Goal: Task Accomplishment & Management: Manage account settings

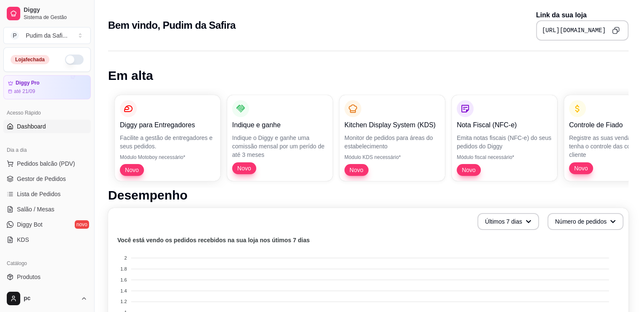
scroll to position [42, 0]
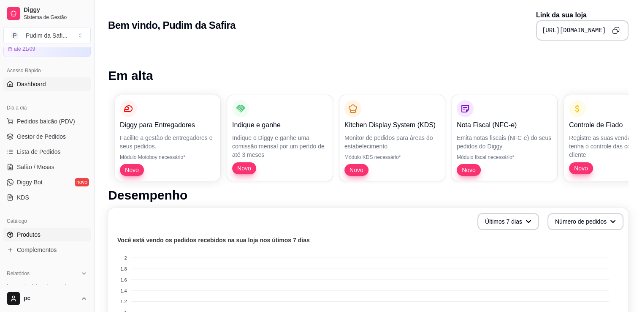
click at [49, 235] on link "Produtos" at bounding box center [46, 235] width 87 height 14
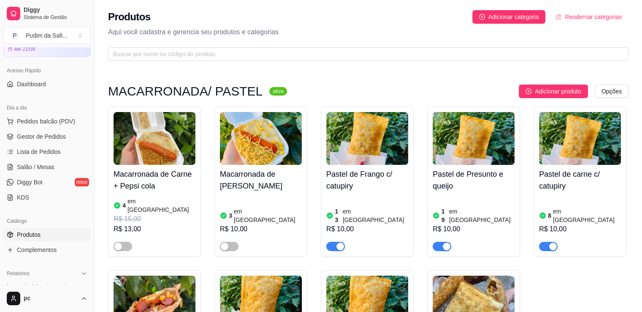
click at [364, 187] on h4 "Pastel de Frango c/ catupiry" at bounding box center [367, 180] width 82 height 24
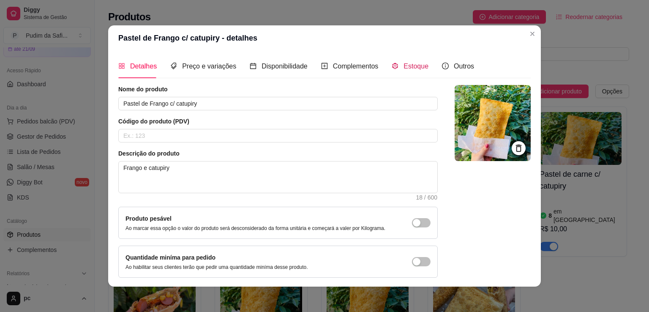
click at [411, 70] on span "Estoque" at bounding box center [415, 65] width 25 height 7
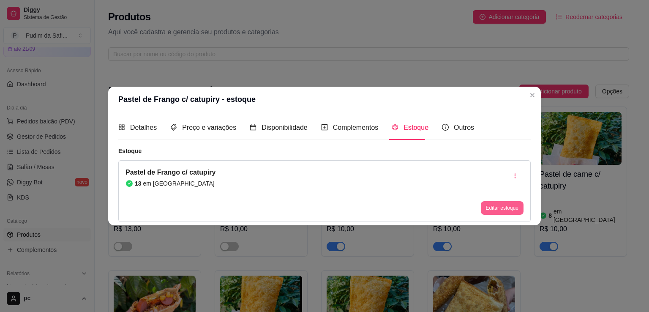
click at [501, 205] on button "Editar estoque" at bounding box center [502, 208] width 43 height 14
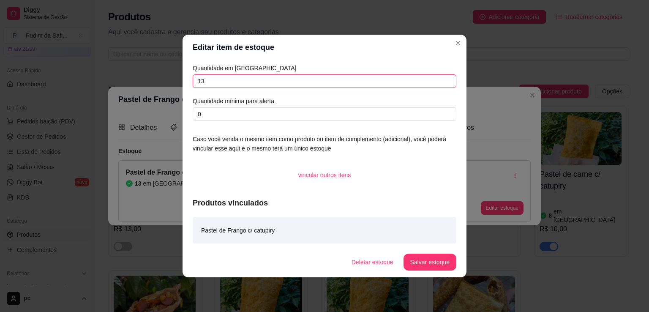
click at [274, 85] on input "13" at bounding box center [324, 81] width 263 height 14
type input "15"
click at [434, 258] on button "Salvar estoque" at bounding box center [429, 261] width 53 height 17
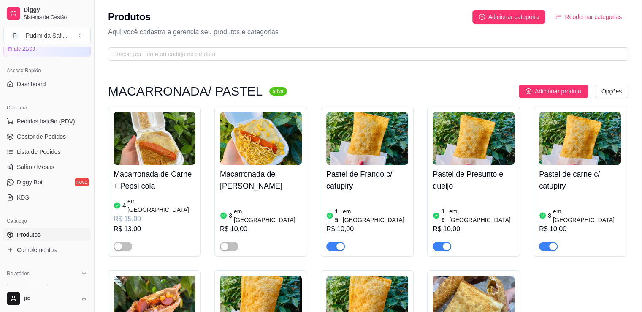
click at [492, 159] on img at bounding box center [474, 138] width 82 height 53
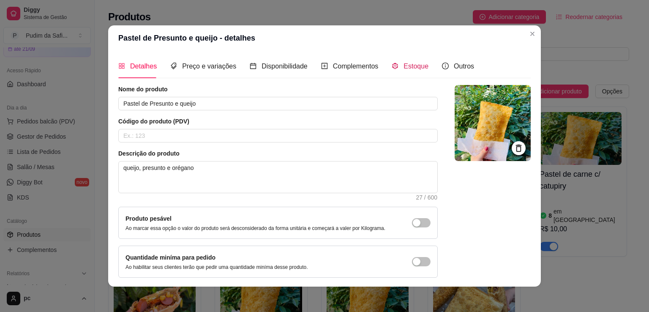
click at [404, 66] on span "Estoque" at bounding box center [415, 65] width 25 height 7
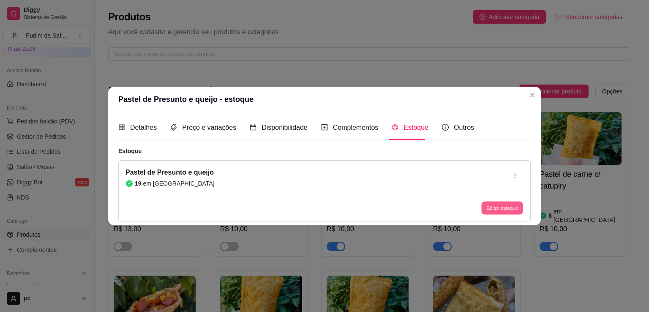
click at [517, 205] on button "Editar estoque" at bounding box center [501, 207] width 41 height 13
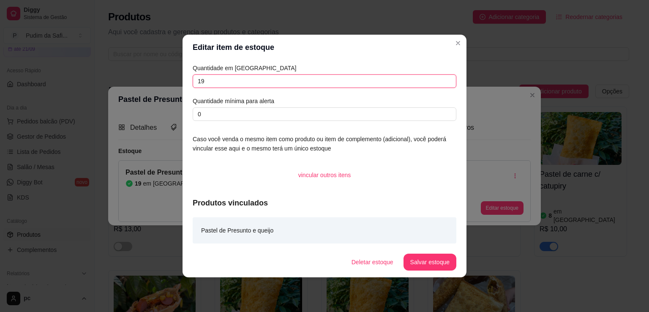
click at [267, 78] on input "19" at bounding box center [324, 81] width 263 height 14
type input "1"
type input "15"
click at [426, 265] on button "Salvar estoque" at bounding box center [430, 262] width 52 height 16
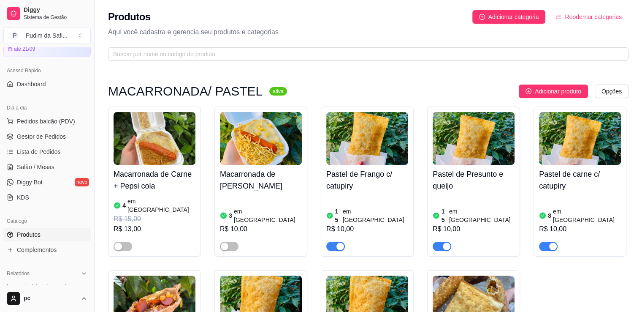
click at [572, 143] on img at bounding box center [580, 138] width 82 height 53
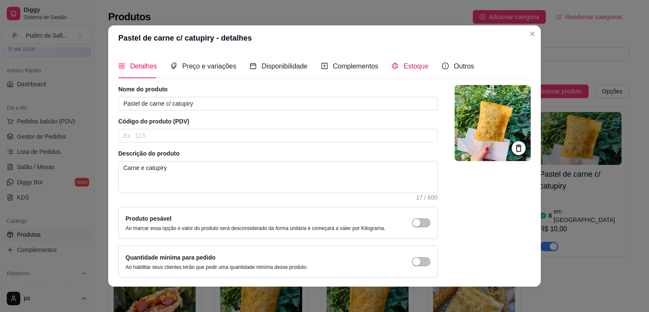
click at [405, 67] on span "Estoque" at bounding box center [415, 65] width 25 height 7
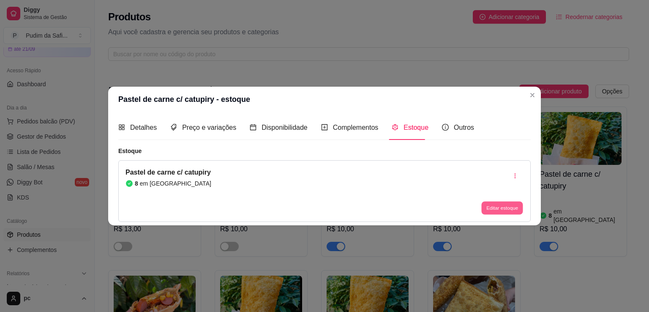
click at [493, 206] on button "Editar estoque" at bounding box center [501, 207] width 41 height 13
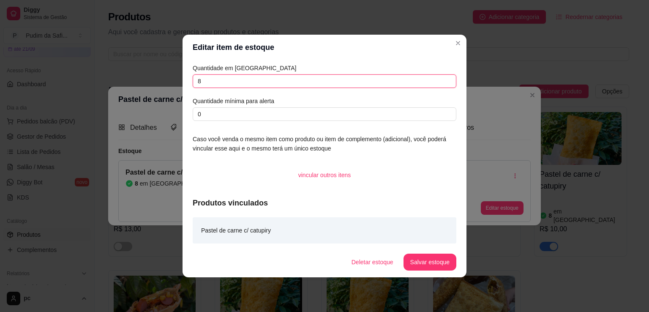
click at [215, 82] on input "8" at bounding box center [324, 81] width 263 height 14
click at [424, 265] on button "Salvar estoque" at bounding box center [430, 262] width 52 height 16
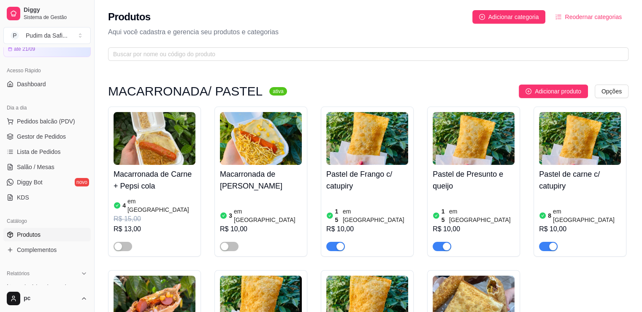
scroll to position [84, 0]
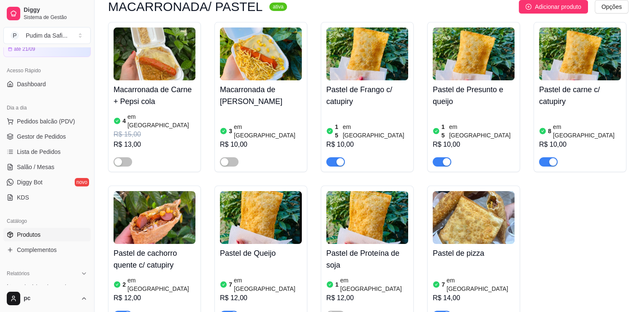
click at [564, 98] on h4 "Pastel de carne c/ catupiry" at bounding box center [580, 96] width 82 height 24
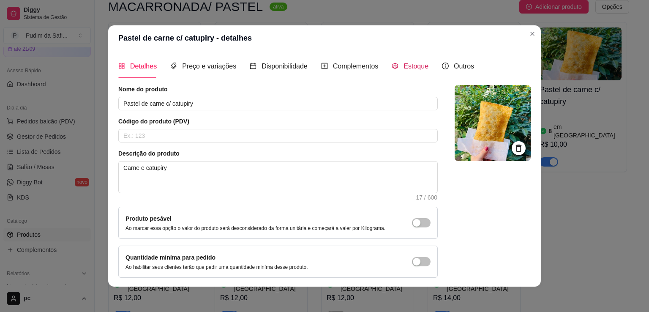
click at [403, 65] on span "Estoque" at bounding box center [415, 65] width 25 height 7
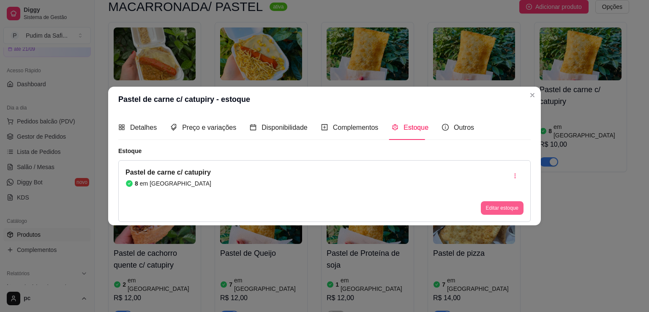
click at [502, 210] on button "Editar estoque" at bounding box center [502, 208] width 43 height 14
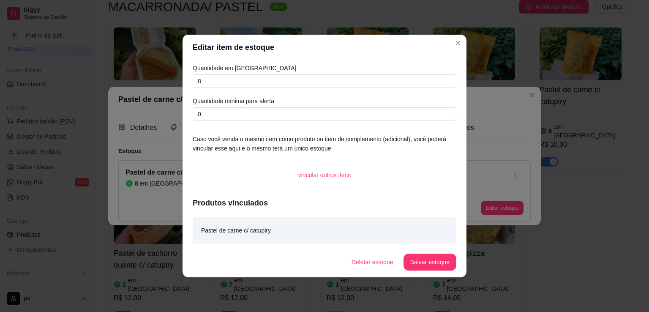
click at [254, 88] on div "Quantidade em estoque 8 Quantidade mínima para alerta 0" at bounding box center [324, 91] width 263 height 57
click at [254, 84] on input "8" at bounding box center [324, 81] width 263 height 14
type input "5"
click at [437, 262] on button "Salvar estoque" at bounding box center [429, 261] width 53 height 17
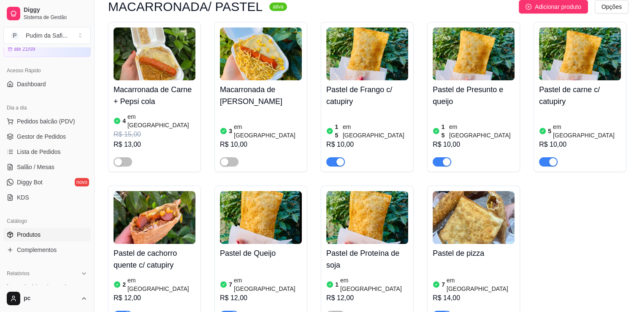
scroll to position [127, 0]
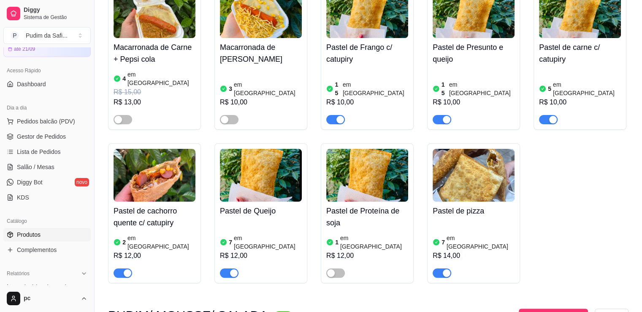
click at [127, 269] on div "button" at bounding box center [128, 273] width 8 height 8
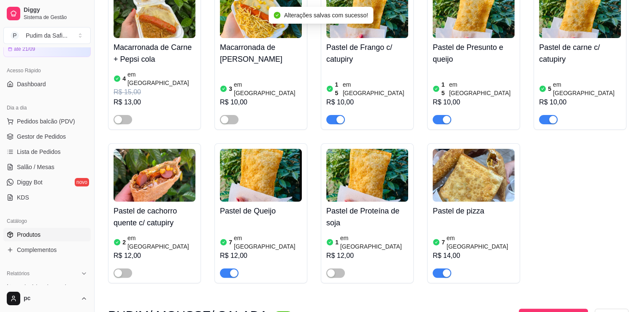
click at [449, 269] on div "button" at bounding box center [447, 273] width 8 height 8
click at [269, 171] on img at bounding box center [261, 175] width 82 height 53
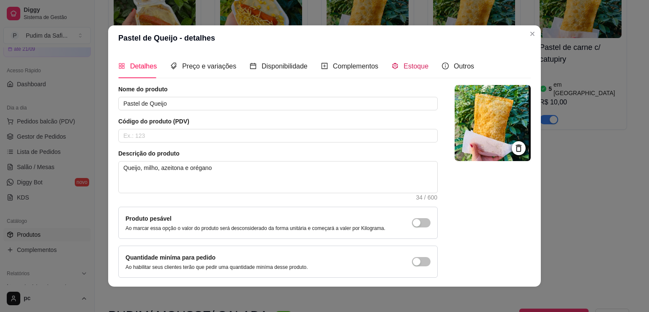
click at [403, 67] on span "Estoque" at bounding box center [415, 65] width 25 height 7
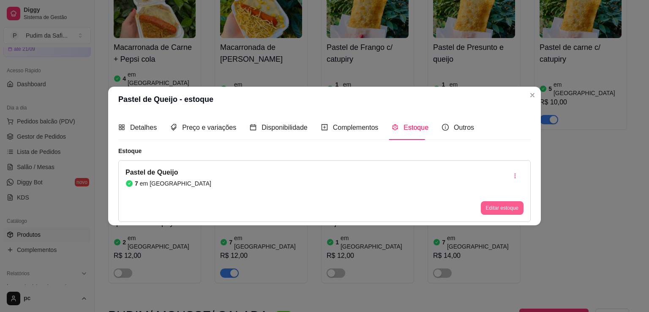
click at [500, 205] on button "Editar estoque" at bounding box center [502, 208] width 43 height 14
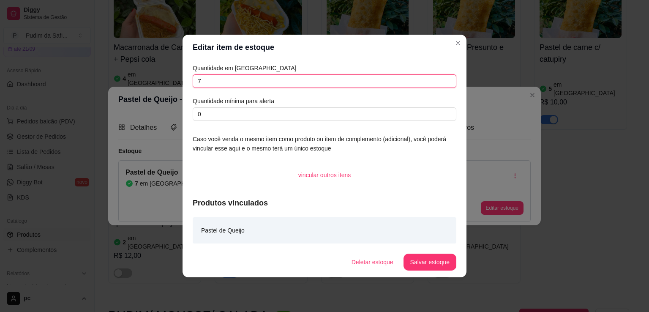
click at [255, 80] on input "7" at bounding box center [324, 81] width 263 height 14
type input "15"
click at [421, 259] on button "Salvar estoque" at bounding box center [429, 261] width 53 height 17
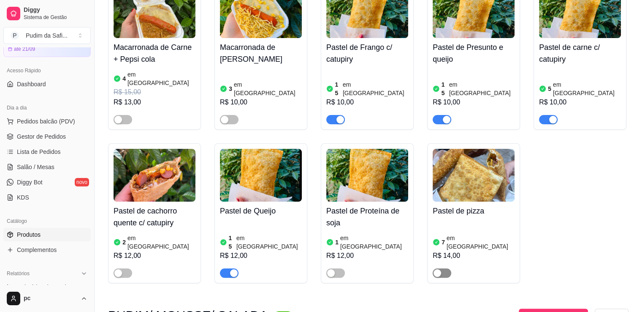
click at [443, 268] on span "button" at bounding box center [442, 272] width 19 height 9
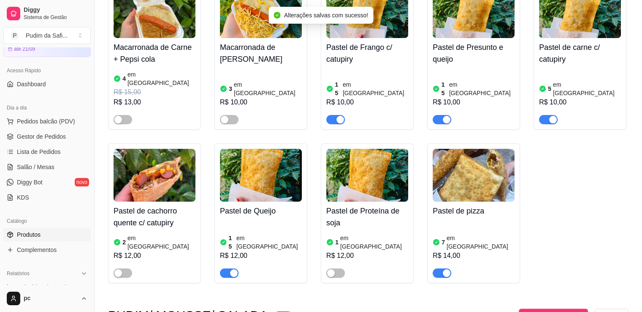
click at [481, 189] on img at bounding box center [474, 175] width 82 height 53
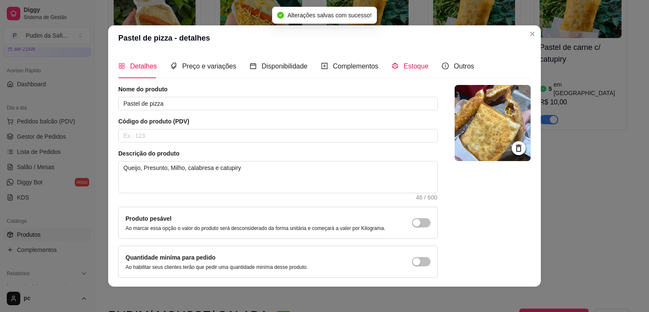
click at [403, 65] on span "Estoque" at bounding box center [415, 65] width 25 height 7
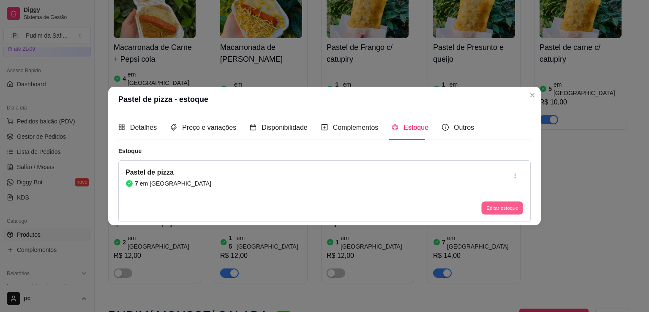
click at [492, 206] on button "Editar estoque" at bounding box center [501, 207] width 41 height 13
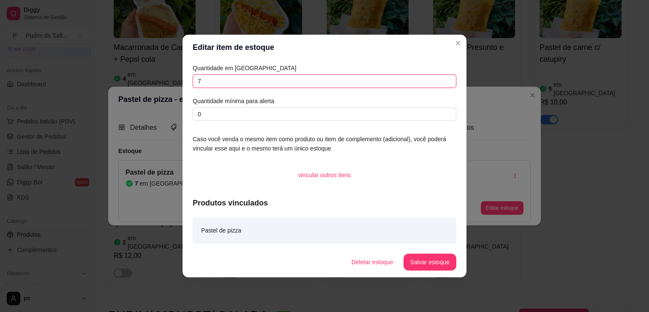
click at [254, 84] on input "7" at bounding box center [324, 81] width 263 height 14
type input "5"
click at [419, 259] on button "Salvar estoque" at bounding box center [429, 261] width 53 height 17
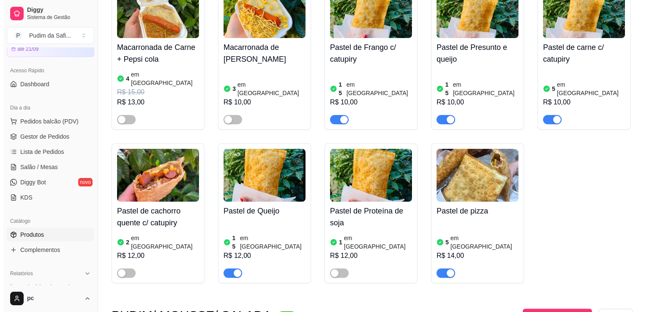
scroll to position [42, 0]
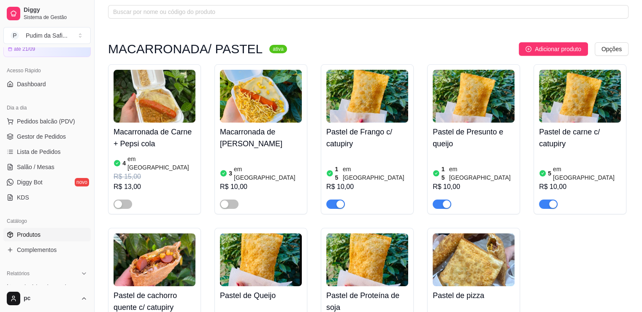
drag, startPoint x: 354, startPoint y: 143, endPoint x: 379, endPoint y: 102, distance: 48.3
click at [379, 102] on img at bounding box center [367, 96] width 82 height 53
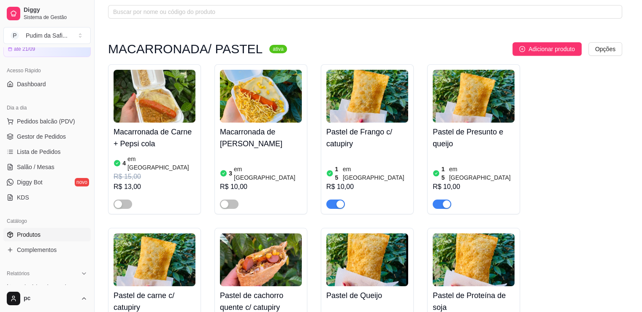
click at [376, 106] on input "Pastel de Frango c/ catupiry" at bounding box center [274, 102] width 328 height 14
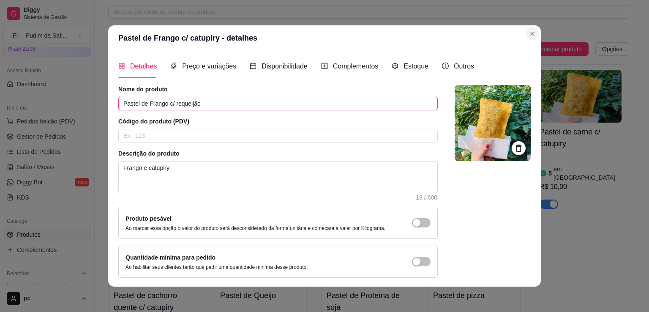
type input "Pastel de Frango c/ requeijão"
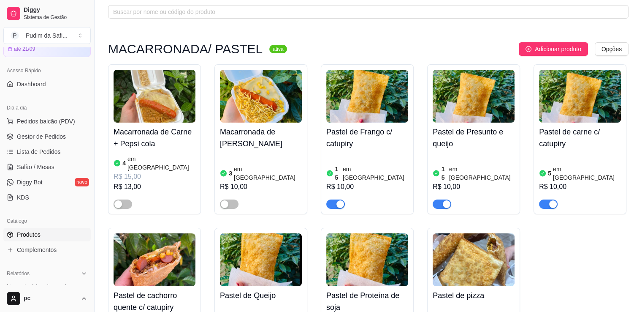
drag, startPoint x: 373, startPoint y: 137, endPoint x: 333, endPoint y: 141, distance: 40.7
click at [333, 141] on h4 "Pastel de Frango c/ catupiry" at bounding box center [367, 138] width 82 height 24
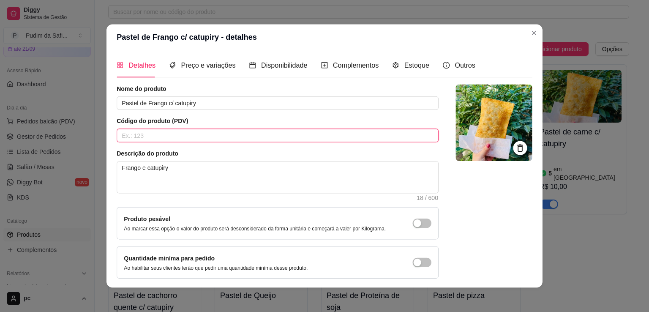
click at [337, 140] on input "text" at bounding box center [278, 136] width 322 height 14
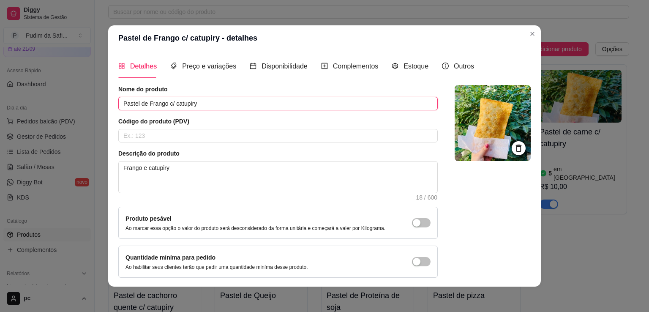
click at [205, 106] on input "Pastel de Frango c/ catupiry" at bounding box center [277, 104] width 319 height 14
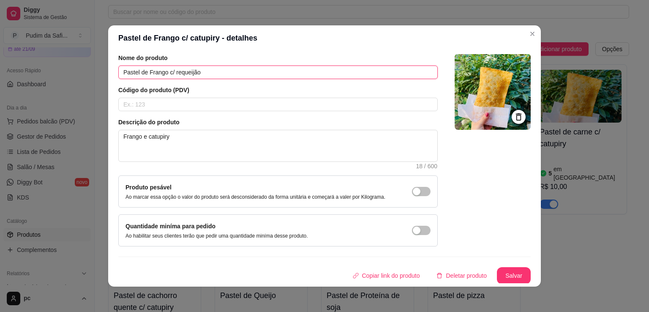
scroll to position [2, 0]
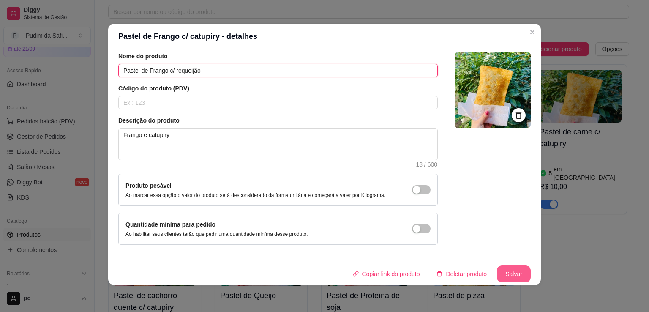
type input "Pastel de Frango c/ requeijão"
click at [508, 273] on button "Salvar" at bounding box center [513, 274] width 33 height 16
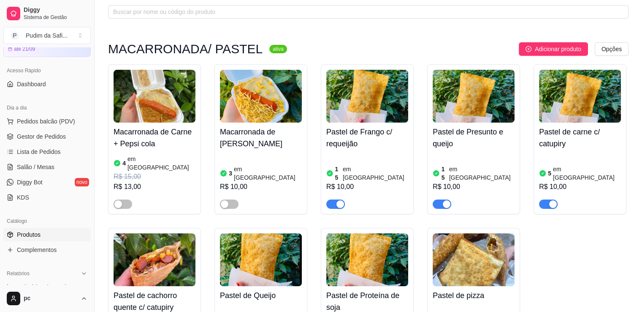
drag, startPoint x: 560, startPoint y: 134, endPoint x: 576, endPoint y: 94, distance: 43.0
click at [576, 94] on img at bounding box center [580, 96] width 82 height 53
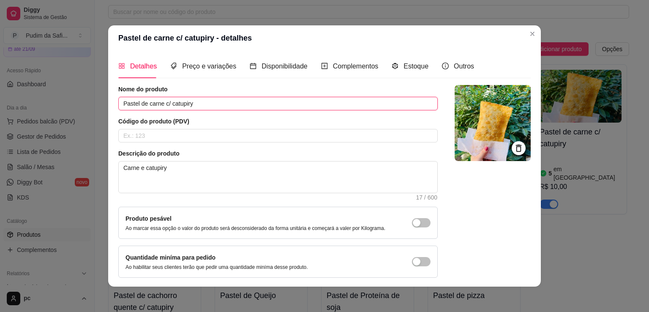
click at [220, 103] on input "Pastel de carne c/ catupiry" at bounding box center [277, 104] width 319 height 14
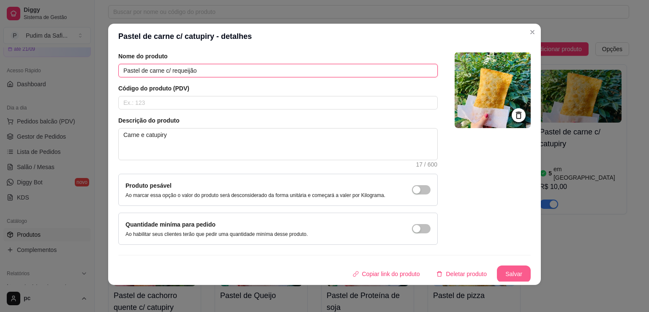
type input "Pastel de carne c/ requeijão"
click at [507, 269] on button "Salvar" at bounding box center [514, 273] width 34 height 17
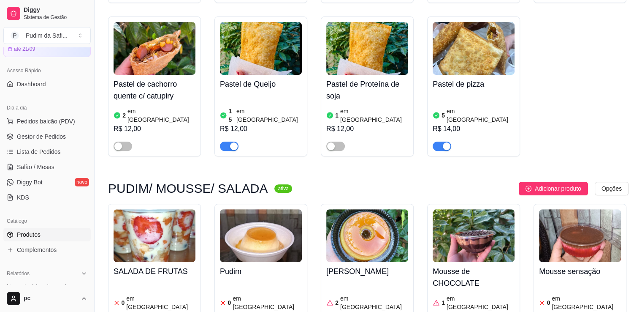
scroll to position [296, 0]
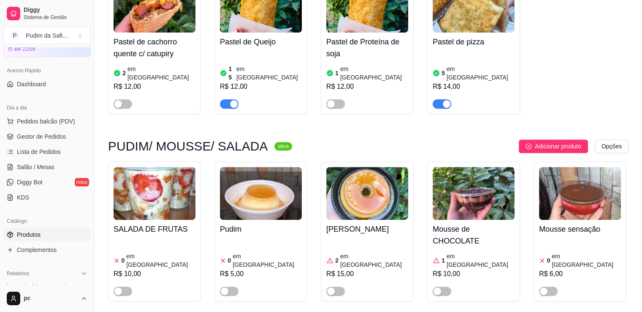
click at [280, 223] on h4 "Pudim" at bounding box center [261, 229] width 82 height 12
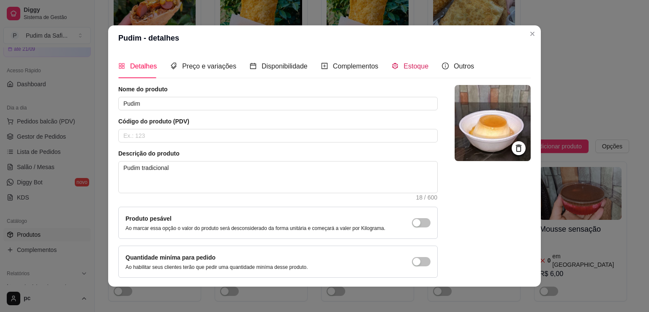
click at [405, 63] on span "Estoque" at bounding box center [415, 65] width 25 height 7
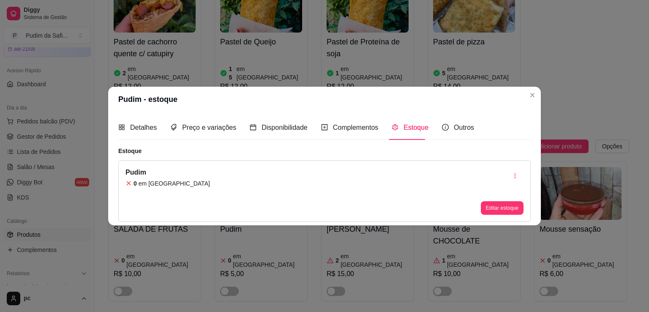
click at [171, 180] on div "Pudim 0 em estoque Editar estoque" at bounding box center [324, 191] width 412 height 62
click at [186, 186] on div "Pudim 0 em estoque Editar estoque" at bounding box center [324, 191] width 412 height 62
click at [491, 202] on button "Editar estoque" at bounding box center [502, 208] width 43 height 14
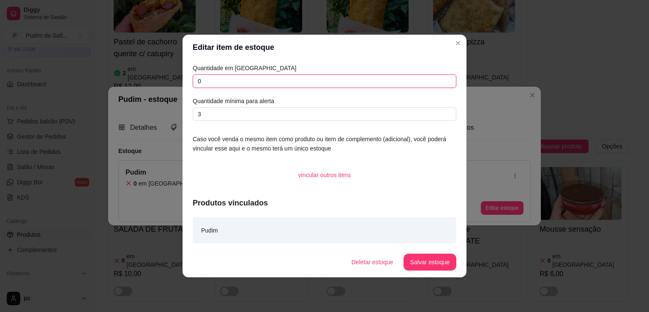
click at [216, 84] on input "0" at bounding box center [324, 81] width 263 height 14
type input "12"
click at [430, 258] on button "Salvar estoque" at bounding box center [429, 261] width 53 height 17
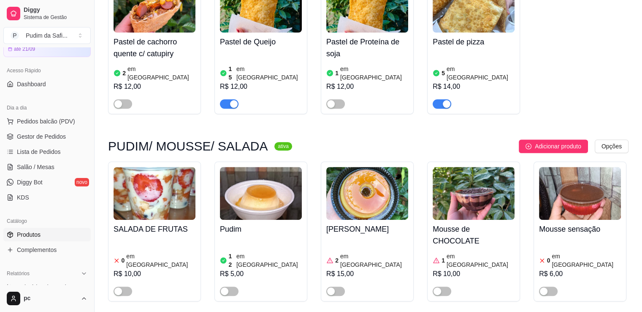
click at [222, 272] on div "Pudim 12 em estoque R$ 5,00" at bounding box center [261, 231] width 93 height 140
click at [234, 286] on span "button" at bounding box center [229, 290] width 19 height 9
click at [136, 223] on h4 "SALADA DE FRUTAS" at bounding box center [155, 229] width 82 height 12
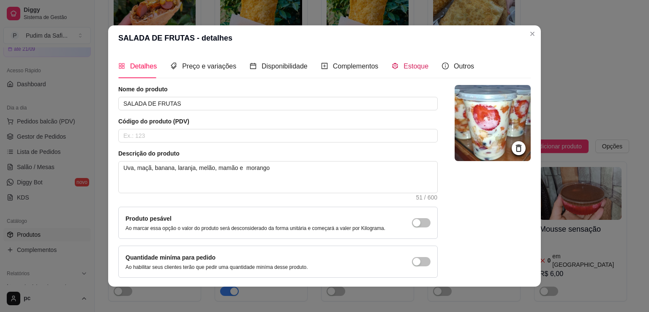
click at [403, 66] on span "Estoque" at bounding box center [415, 65] width 25 height 7
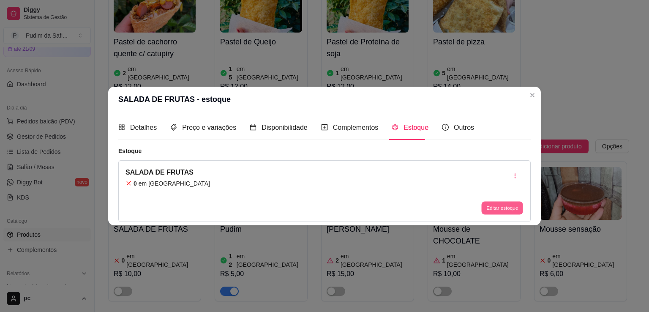
click at [513, 205] on button "Editar estoque" at bounding box center [501, 207] width 41 height 13
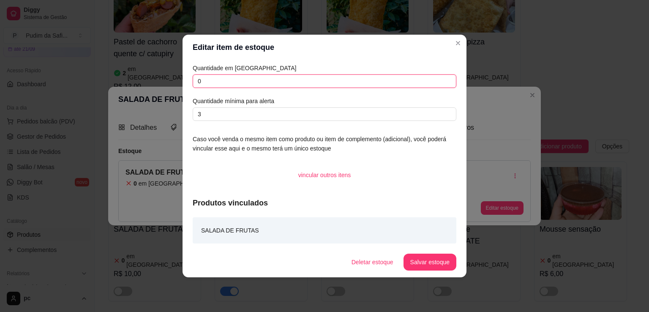
click at [233, 83] on input "0" at bounding box center [324, 81] width 263 height 14
type input "15"
click at [429, 266] on button "Salvar estoque" at bounding box center [429, 261] width 53 height 17
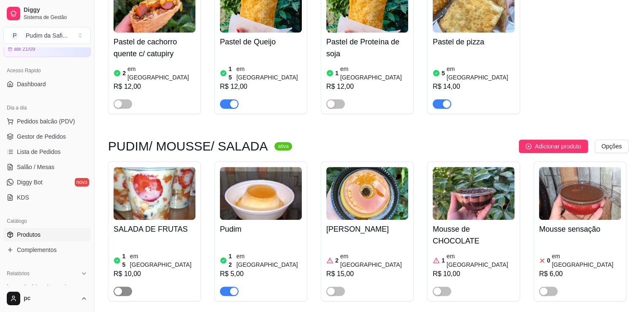
click at [121, 287] on div "button" at bounding box center [118, 291] width 8 height 8
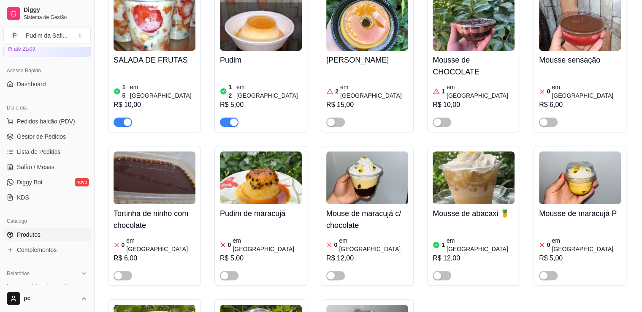
scroll to position [591, 0]
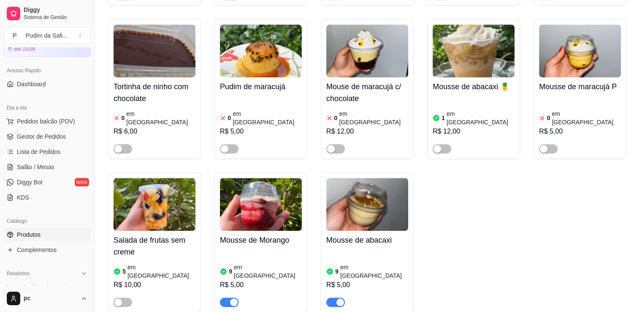
click at [271, 193] on img at bounding box center [261, 204] width 82 height 53
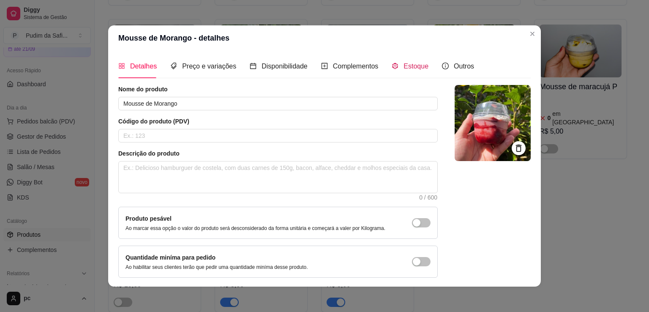
click at [395, 65] on div "Estoque" at bounding box center [409, 66] width 37 height 11
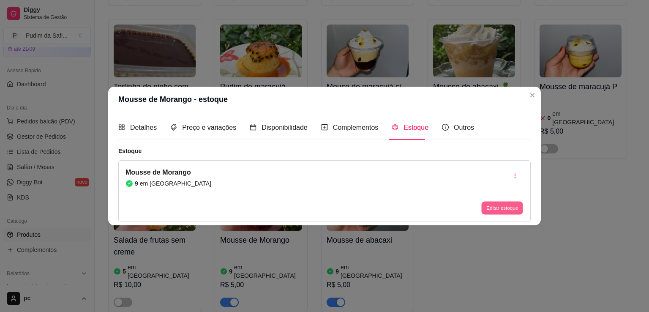
click at [505, 205] on button "Editar estoque" at bounding box center [501, 207] width 41 height 13
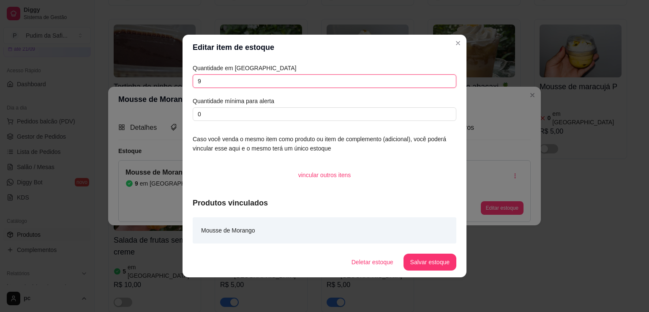
click at [247, 84] on input "9" at bounding box center [324, 81] width 263 height 14
type input "8"
click at [433, 263] on button "Salvar estoque" at bounding box center [430, 262] width 52 height 16
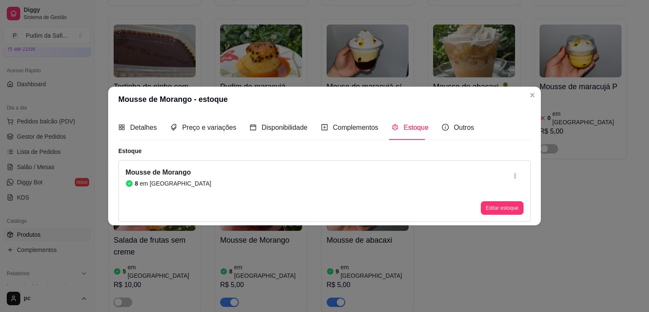
click at [527, 100] on header "Mousse de Morango - estoque" at bounding box center [324, 99] width 432 height 25
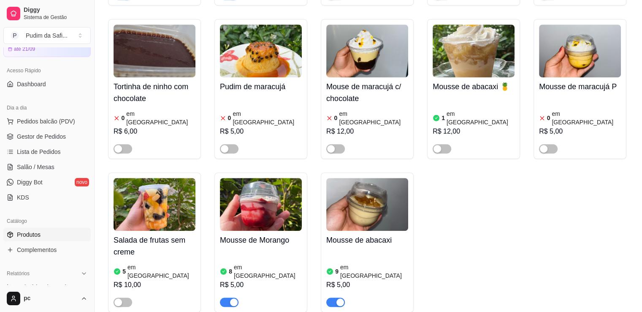
click at [383, 179] on img at bounding box center [367, 204] width 82 height 53
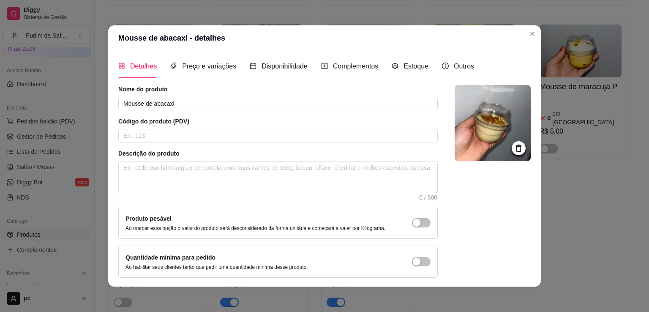
click at [421, 65] on div "Detalhes Preço e variações Disponibilidade Complementos Estoque Outros" at bounding box center [296, 66] width 356 height 24
click at [412, 66] on span "Estoque" at bounding box center [415, 65] width 25 height 7
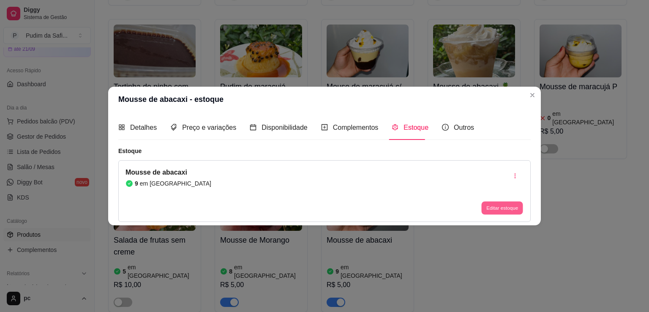
click at [491, 201] on button "Editar estoque" at bounding box center [501, 207] width 41 height 13
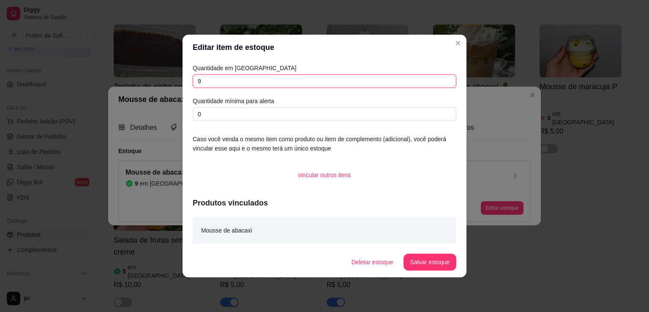
drag, startPoint x: 323, startPoint y: 83, endPoint x: 326, endPoint y: 92, distance: 10.3
click at [326, 92] on div "Quantidade em estoque 9 Quantidade mínima para alerta 0" at bounding box center [324, 91] width 263 height 57
click at [329, 84] on input "9" at bounding box center [324, 81] width 263 height 14
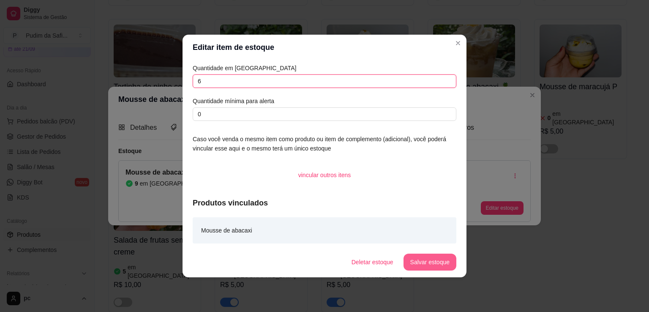
type input "6"
click at [436, 258] on button "Salvar estoque" at bounding box center [430, 262] width 52 height 16
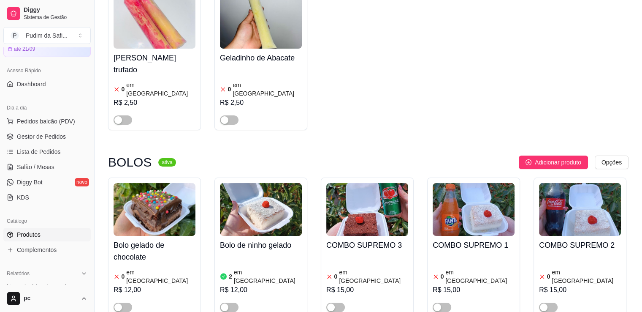
scroll to position [3336, 0]
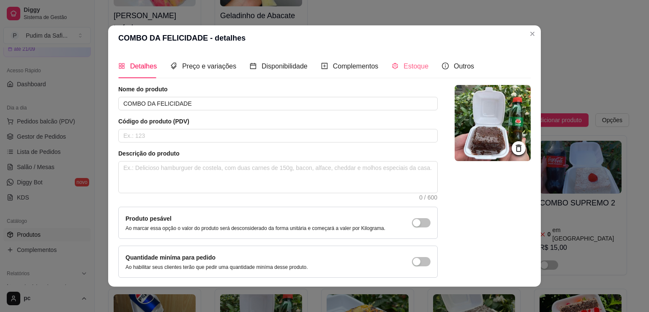
click at [417, 73] on div "Estoque" at bounding box center [409, 66] width 37 height 24
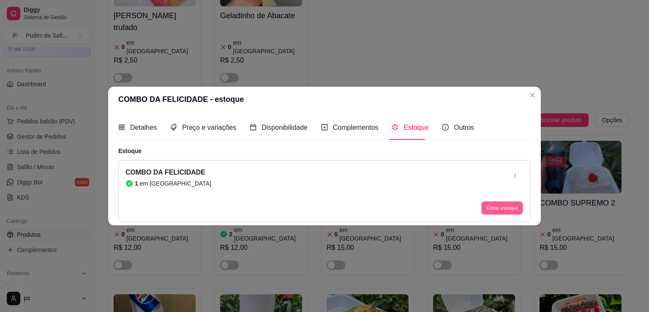
click at [509, 205] on button "Editar estoque" at bounding box center [501, 207] width 41 height 13
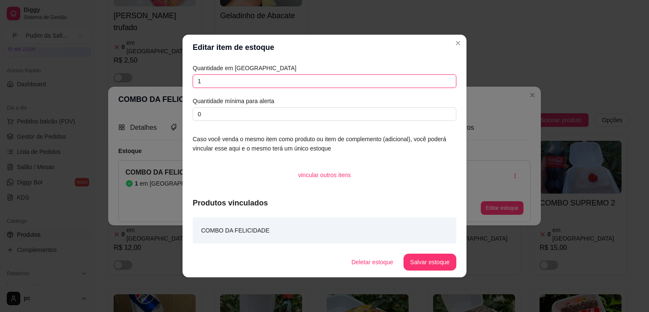
click at [304, 79] on input "1" at bounding box center [324, 81] width 263 height 14
type input "3"
type input "13"
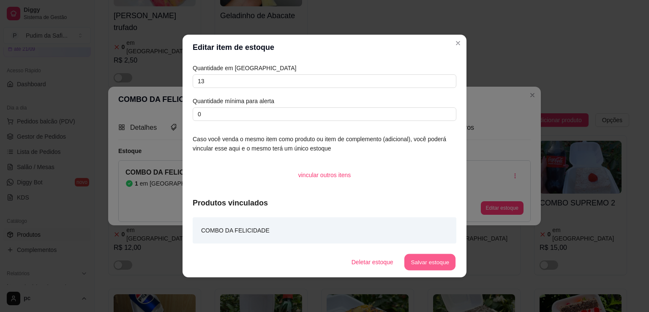
click at [420, 257] on button "Salvar estoque" at bounding box center [430, 262] width 52 height 16
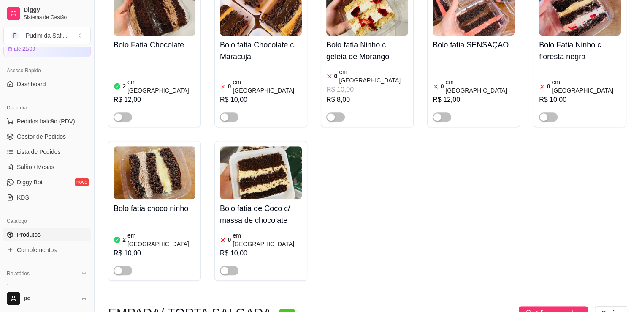
scroll to position [3969, 0]
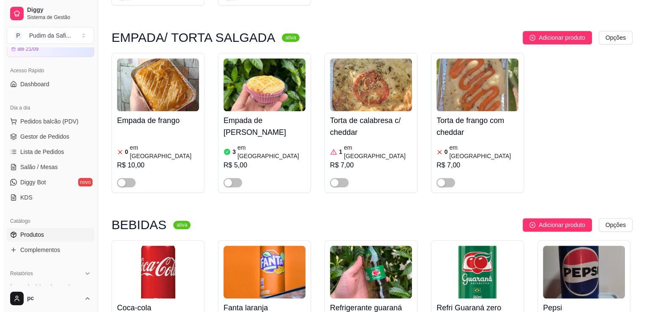
scroll to position [3948, 0]
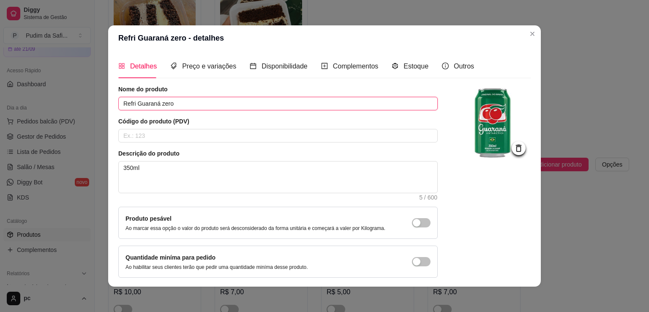
click at [240, 97] on input "Refri Guaraná zero" at bounding box center [277, 104] width 319 height 14
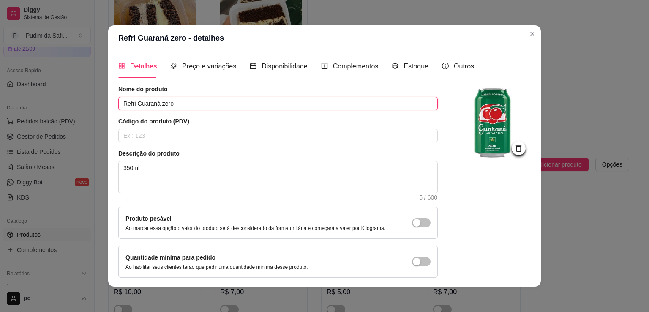
click at [240, 97] on input "Refri Guaraná zero" at bounding box center [277, 104] width 319 height 14
click at [211, 102] on input "Refri Guaraná zero" at bounding box center [277, 104] width 319 height 14
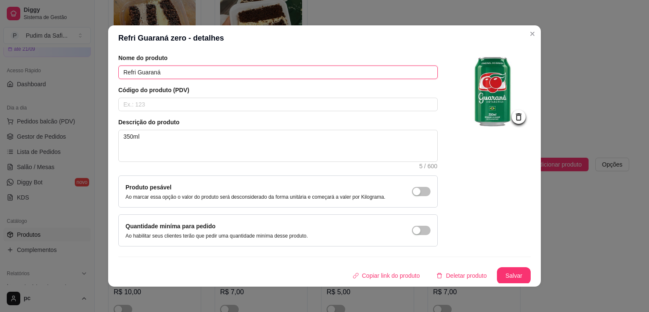
scroll to position [2, 0]
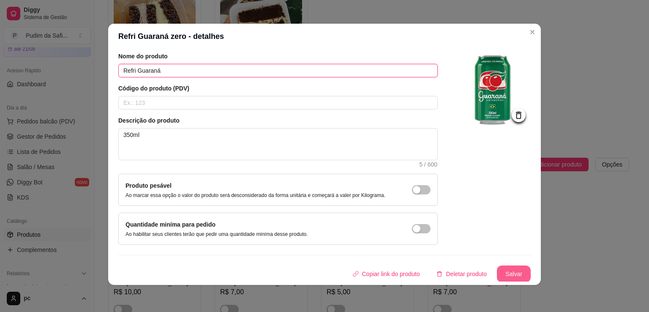
type input "Refri Guaraná"
click at [512, 273] on button "Salvar" at bounding box center [513, 274] width 33 height 16
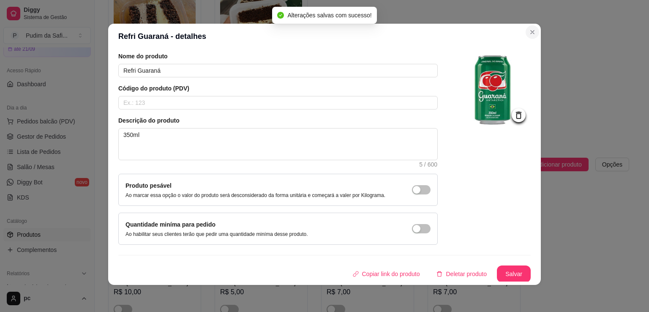
click at [438, 53] on section "Refri Guaraná - detalhes Detalhes Preço e variações Disponibilidade Complemento…" at bounding box center [324, 154] width 432 height 261
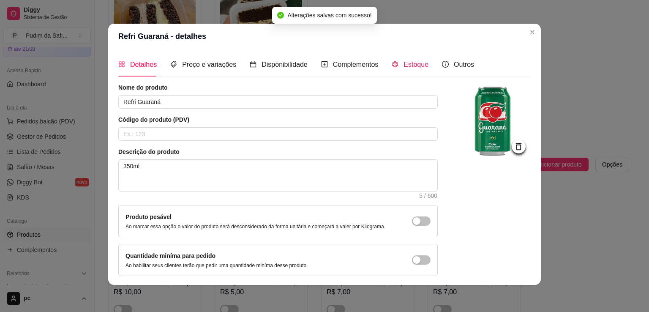
click at [391, 68] on span at bounding box center [394, 64] width 7 height 7
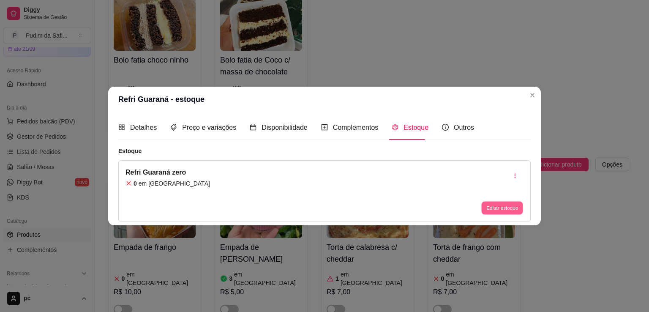
click at [493, 201] on button "Editar estoque" at bounding box center [501, 207] width 41 height 13
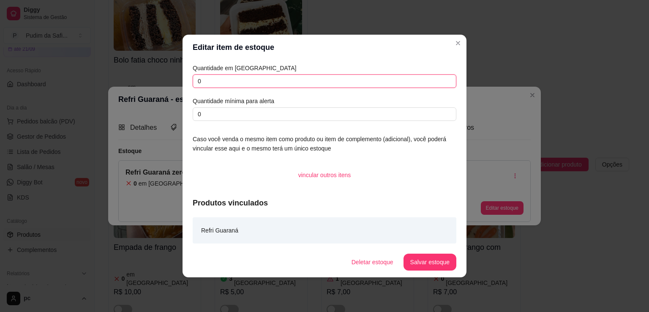
click at [299, 80] on input "0" at bounding box center [324, 81] width 263 height 14
type input "4"
click at [440, 259] on button "Salvar estoque" at bounding box center [430, 262] width 52 height 16
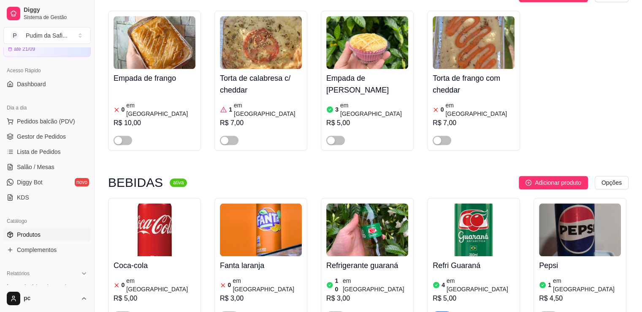
scroll to position [4160, 0]
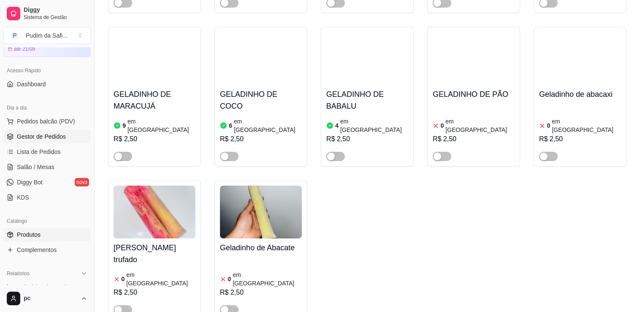
scroll to position [0, 0]
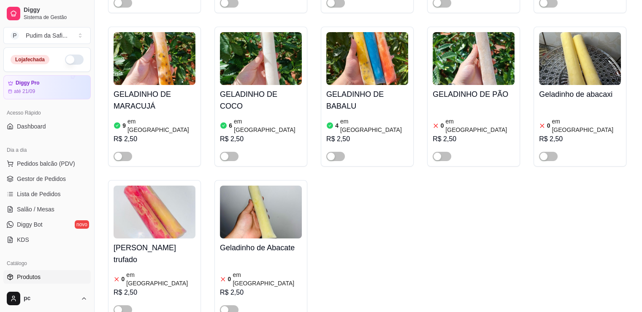
click at [71, 58] on button "button" at bounding box center [74, 59] width 19 height 10
click at [34, 200] on link "Lista de Pedidos" at bounding box center [46, 194] width 87 height 14
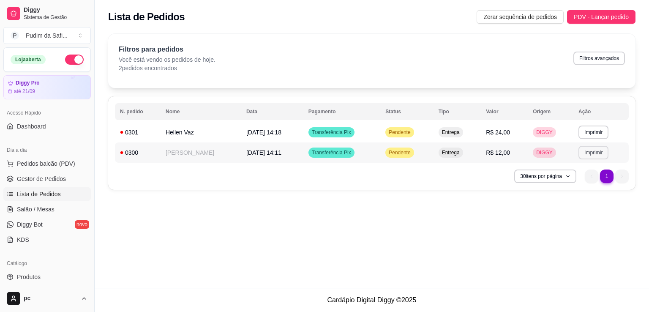
click at [598, 152] on button "Imprimir" at bounding box center [593, 153] width 30 height 14
click at [406, 273] on div "**********" at bounding box center [372, 144] width 554 height 288
